Goal: Information Seeking & Learning: Learn about a topic

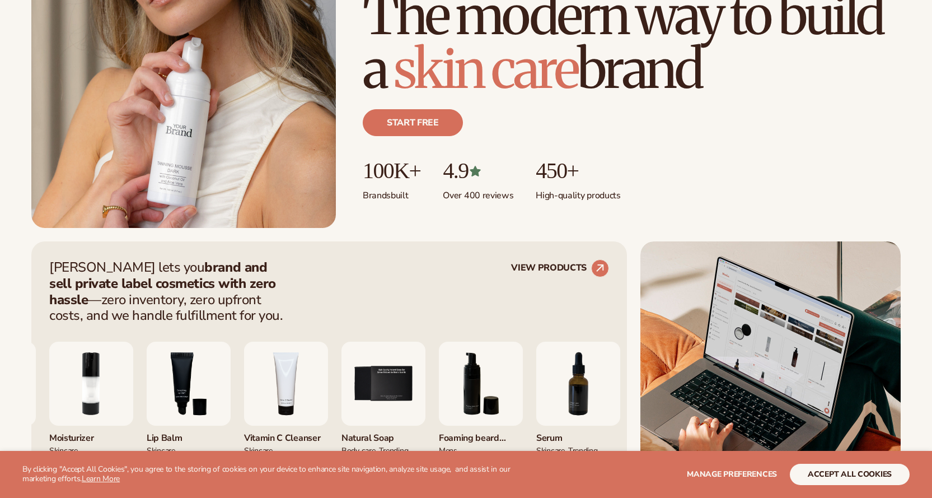
scroll to position [392, 0]
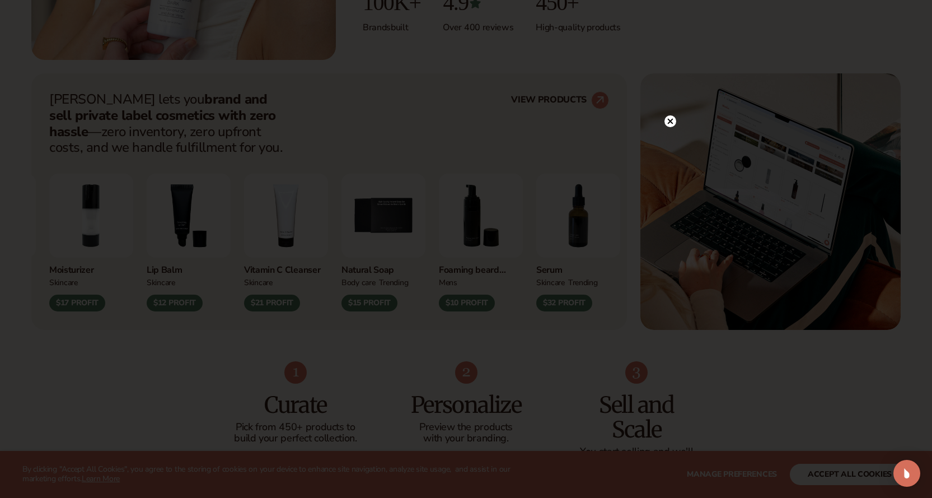
click at [668, 119] on icon at bounding box center [670, 122] width 6 height 6
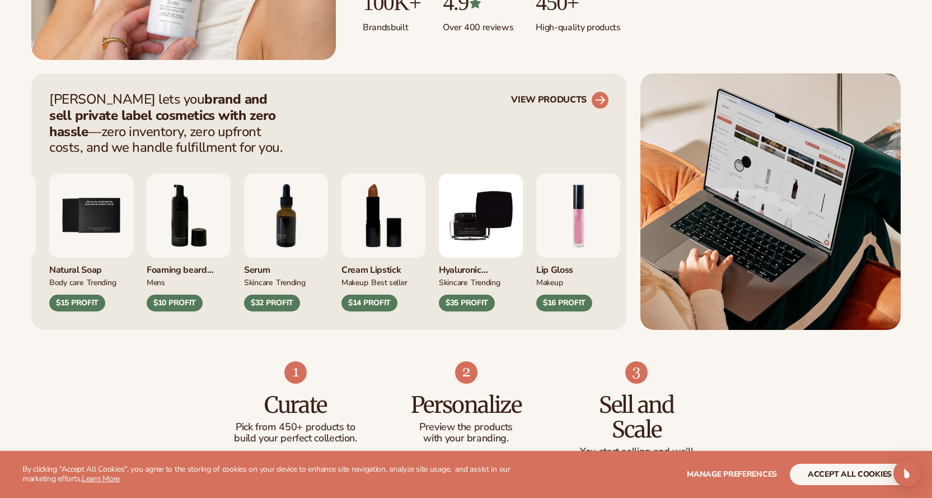
click at [601, 100] on icon at bounding box center [600, 100] width 10 height 10
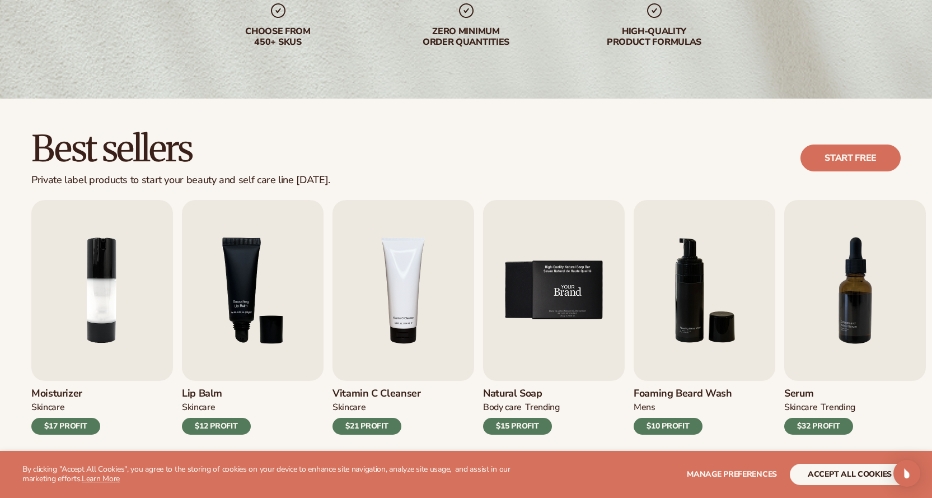
scroll to position [224, 0]
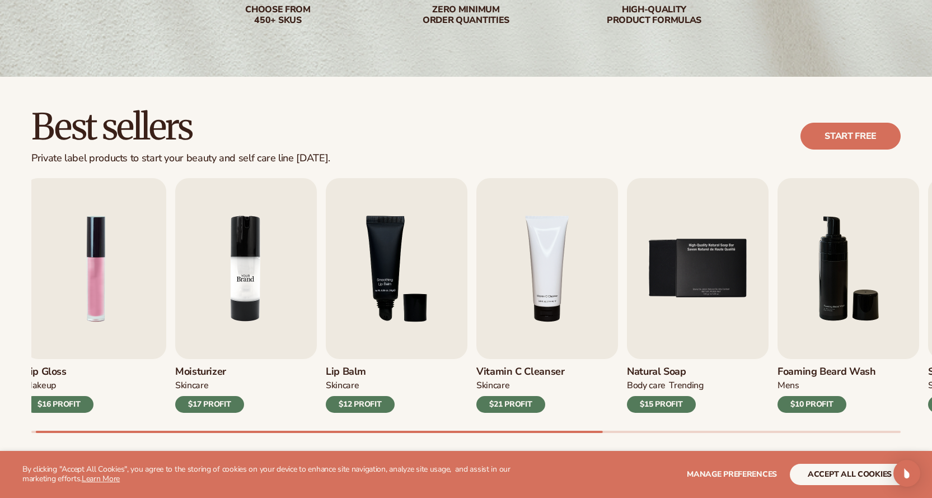
click at [265, 359] on link "Moisturizer SKINCARE $17 PROFIT" at bounding box center [246, 295] width 142 height 235
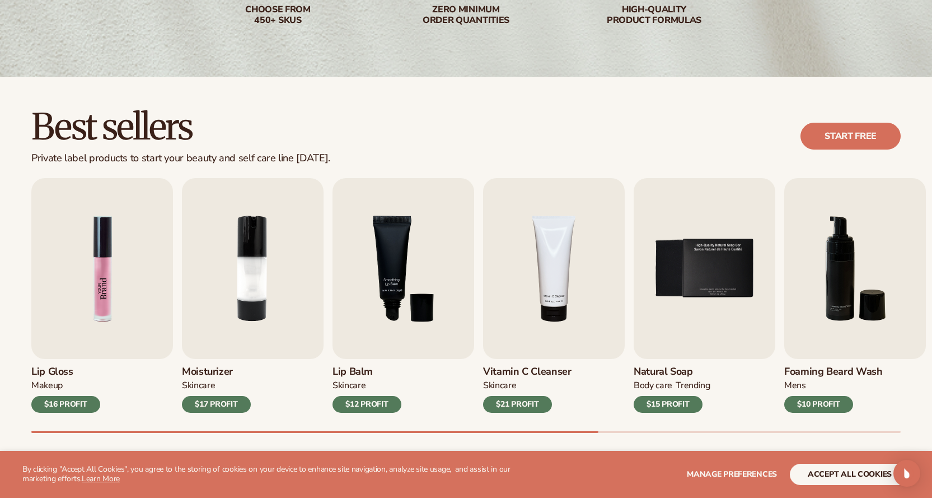
click at [60, 260] on img "1 / 9" at bounding box center [102, 268] width 142 height 181
click at [107, 274] on img "1 / 9" at bounding box center [102, 268] width 142 height 181
click at [76, 397] on div "$16 PROFIT" at bounding box center [65, 404] width 69 height 17
click at [80, 252] on img "1 / 9" at bounding box center [102, 268] width 142 height 181
click at [90, 288] on img "1 / 9" at bounding box center [102, 268] width 142 height 181
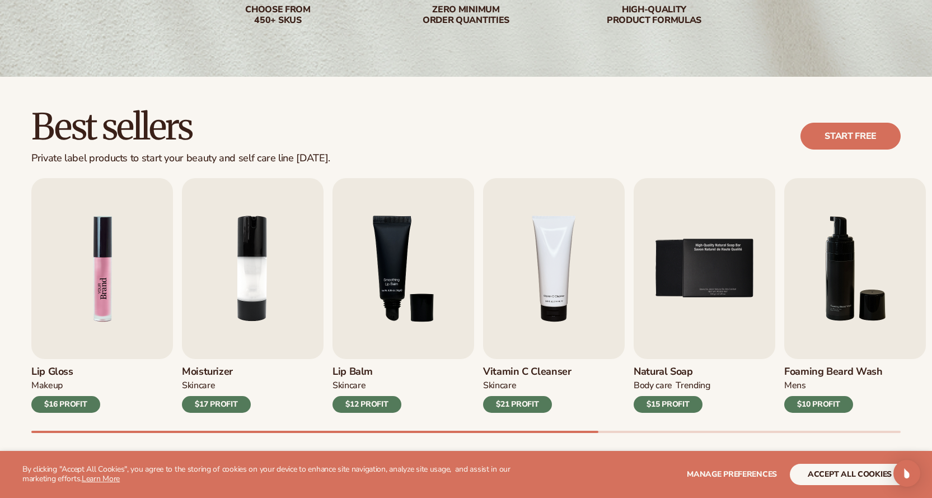
click at [103, 290] on img "1 / 9" at bounding box center [102, 268] width 142 height 181
click at [104, 291] on img "1 / 9" at bounding box center [102, 268] width 142 height 181
click at [106, 279] on img "1 / 9" at bounding box center [102, 268] width 142 height 181
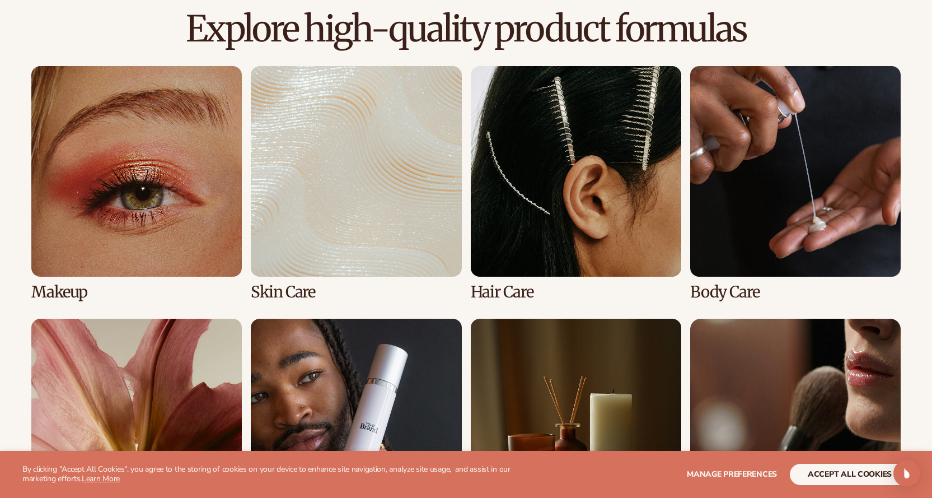
scroll to position [840, 0]
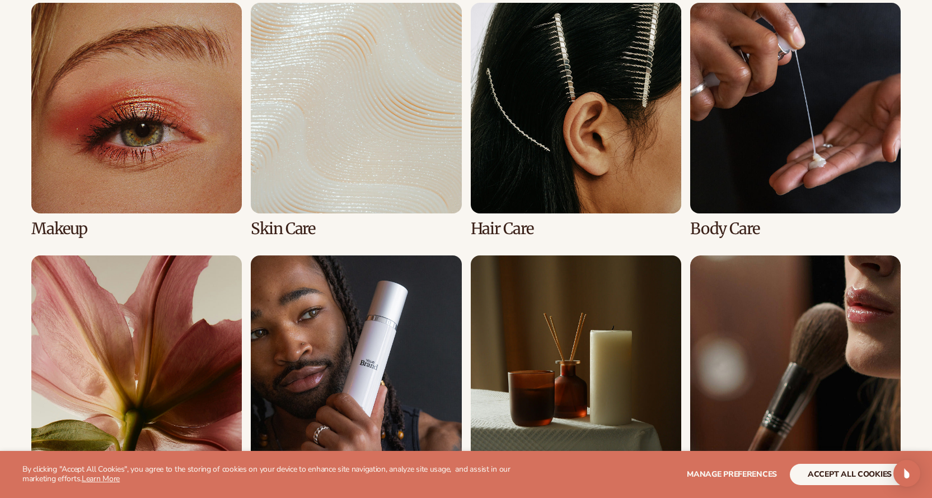
click at [134, 146] on link "1 / 8" at bounding box center [136, 120] width 210 height 235
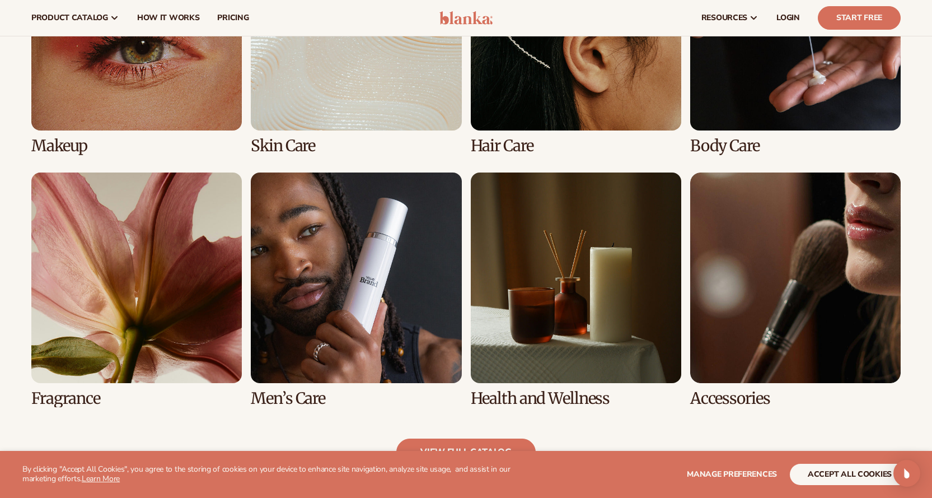
scroll to position [896, 0]
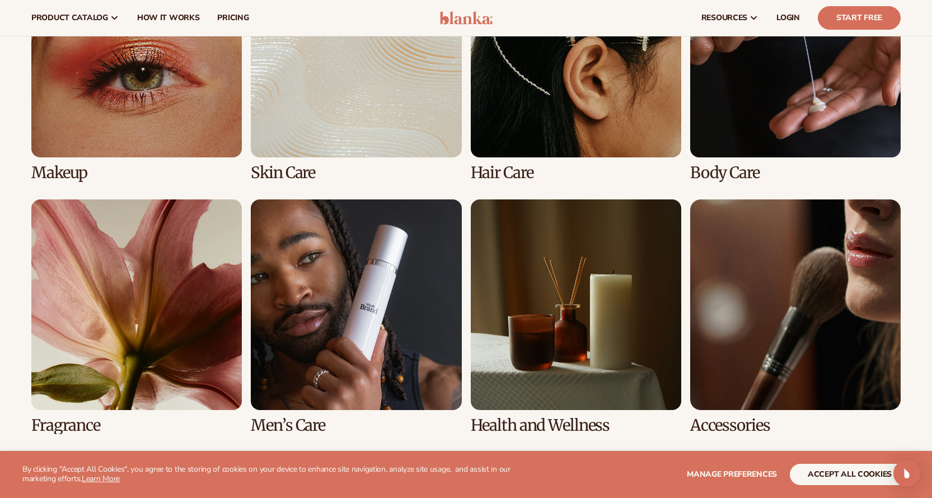
click at [130, 85] on link "1 / 8" at bounding box center [136, 64] width 210 height 235
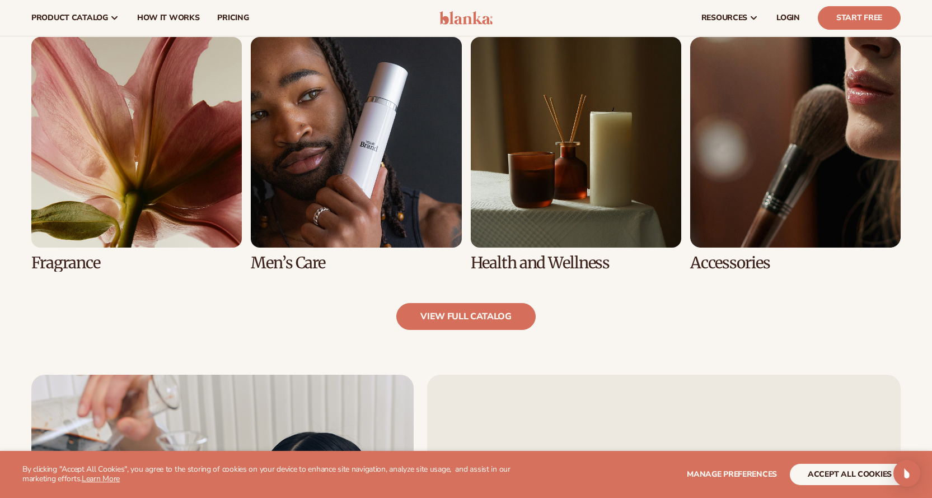
scroll to position [1064, 0]
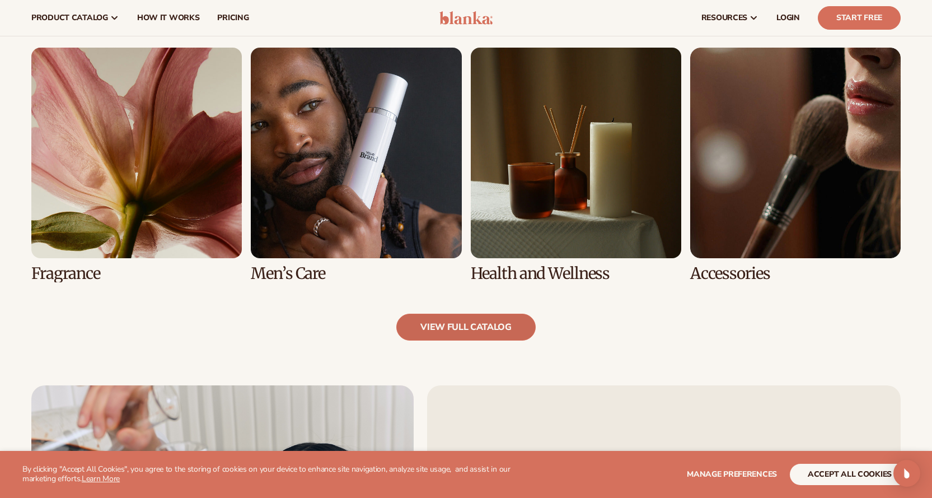
click at [505, 321] on link "view full catalog" at bounding box center [465, 326] width 139 height 27
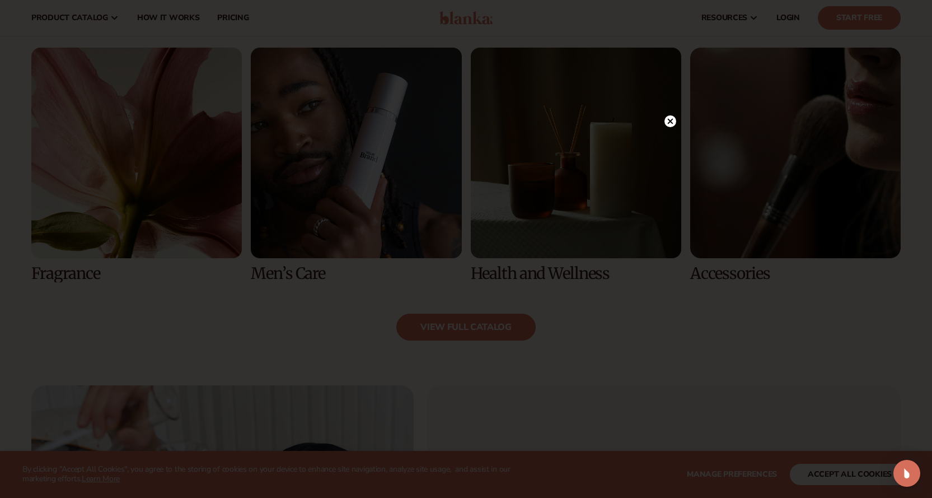
click at [672, 122] on circle at bounding box center [670, 121] width 12 height 12
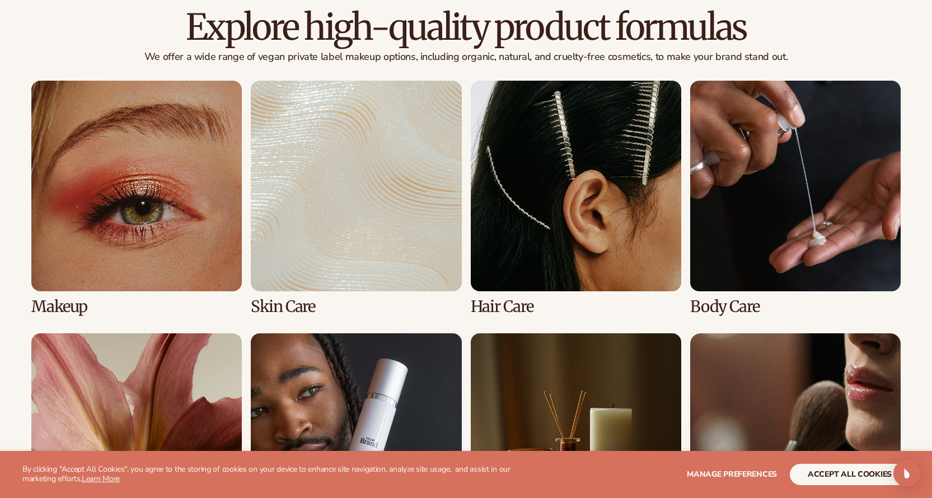
scroll to position [790, 0]
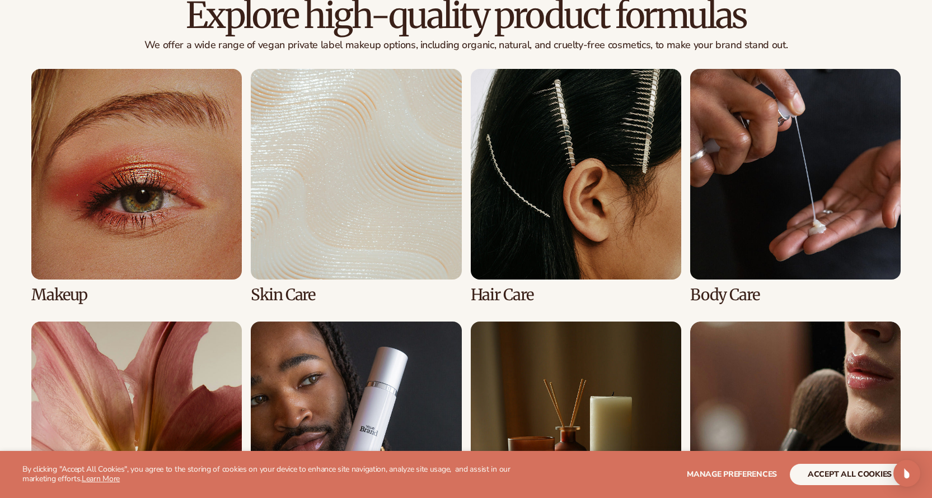
click at [613, 231] on link "3 / 8" at bounding box center [576, 186] width 210 height 235
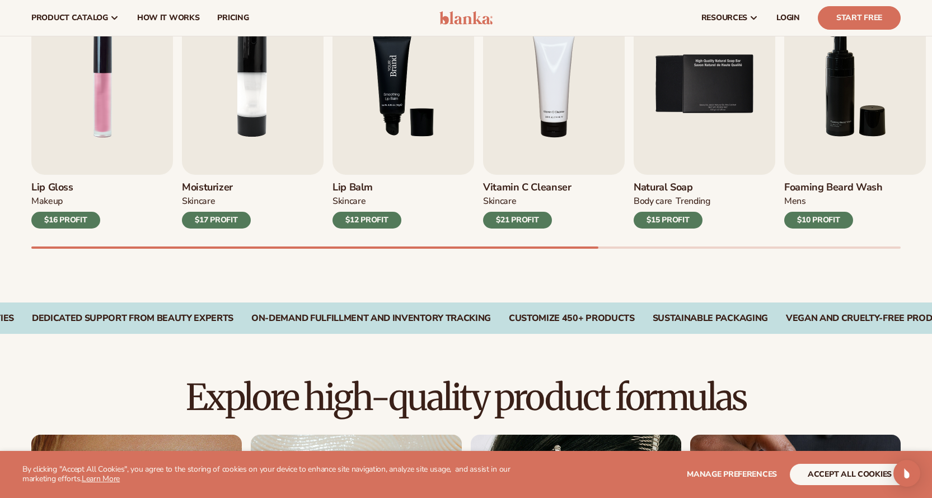
scroll to position [392, 0]
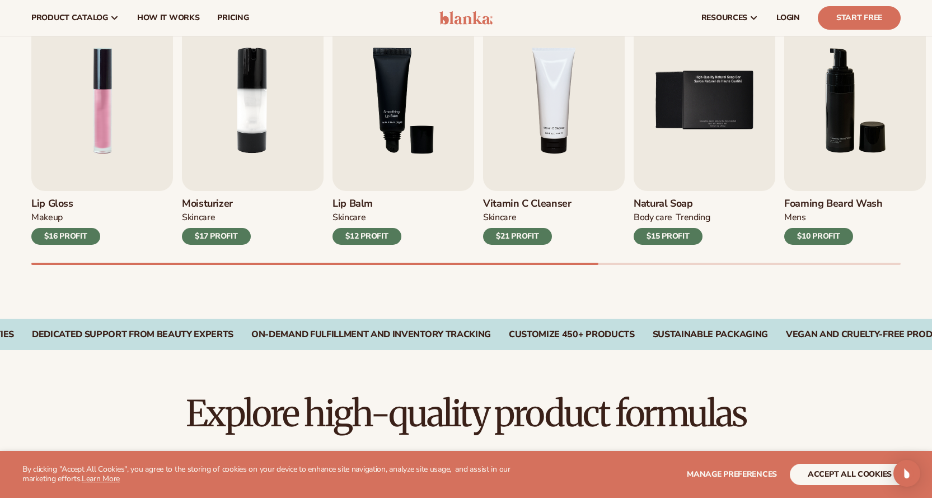
click at [289, 209] on div "Moisturizer SKINCARE $17 PROFIT" at bounding box center [253, 218] width 142 height 54
click at [244, 239] on div "$17 PROFIT" at bounding box center [216, 236] width 69 height 17
click at [235, 233] on div "$17 PROFIT" at bounding box center [216, 236] width 69 height 17
click at [205, 215] on div "SKINCARE" at bounding box center [198, 218] width 33 height 12
click at [335, 176] on img "3 / 9" at bounding box center [404, 100] width 142 height 181
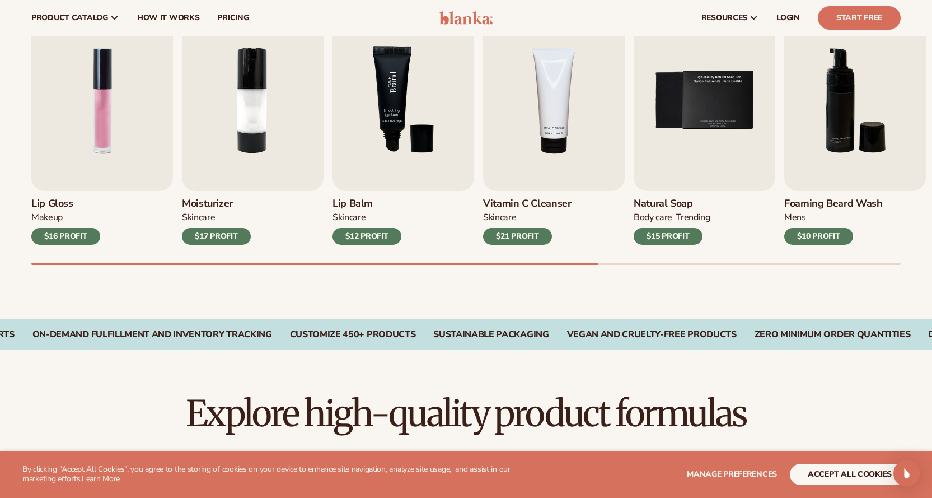
click at [351, 179] on img "3 / 9" at bounding box center [404, 100] width 142 height 181
click at [874, 10] on link "Start Free" at bounding box center [859, 18] width 83 height 24
